Goal: Transaction & Acquisition: Purchase product/service

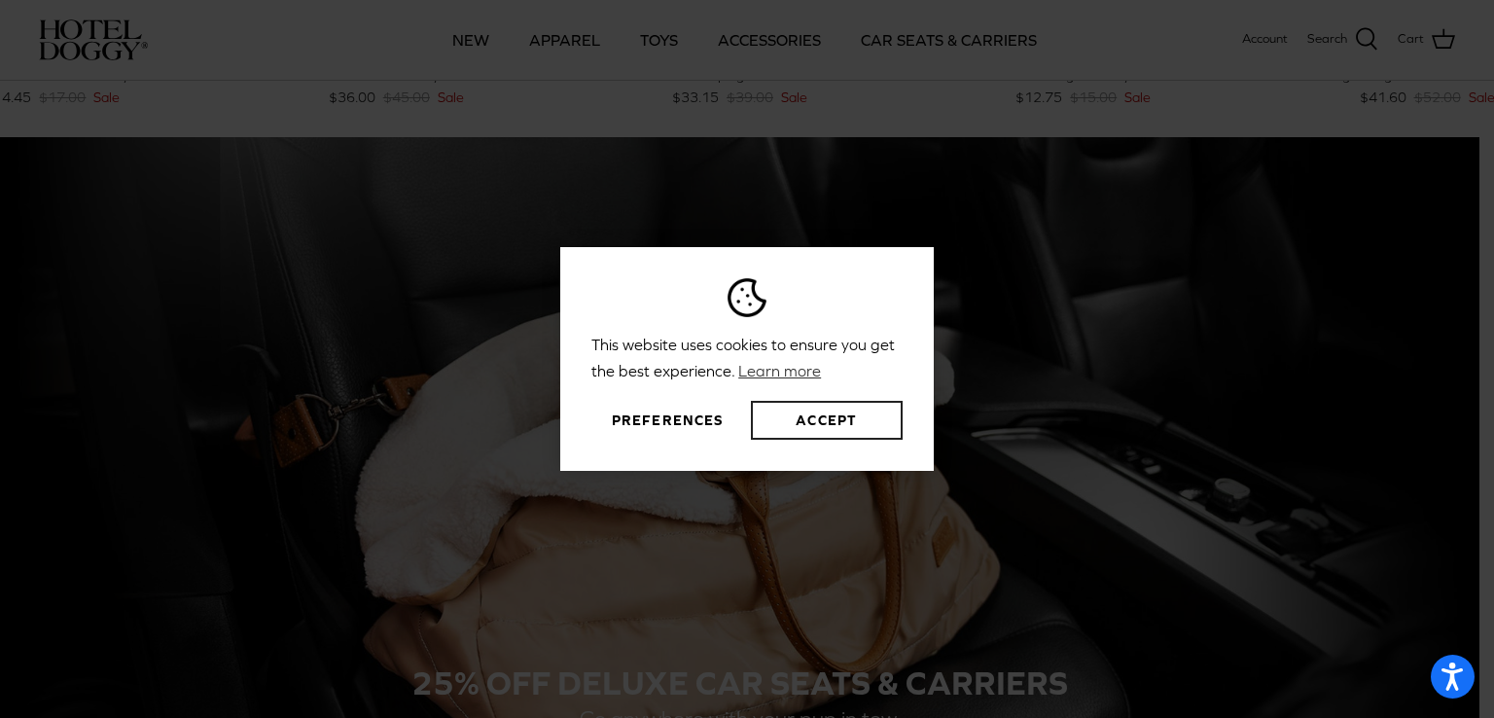
click at [833, 427] on button "Accept" at bounding box center [827, 420] width 152 height 39
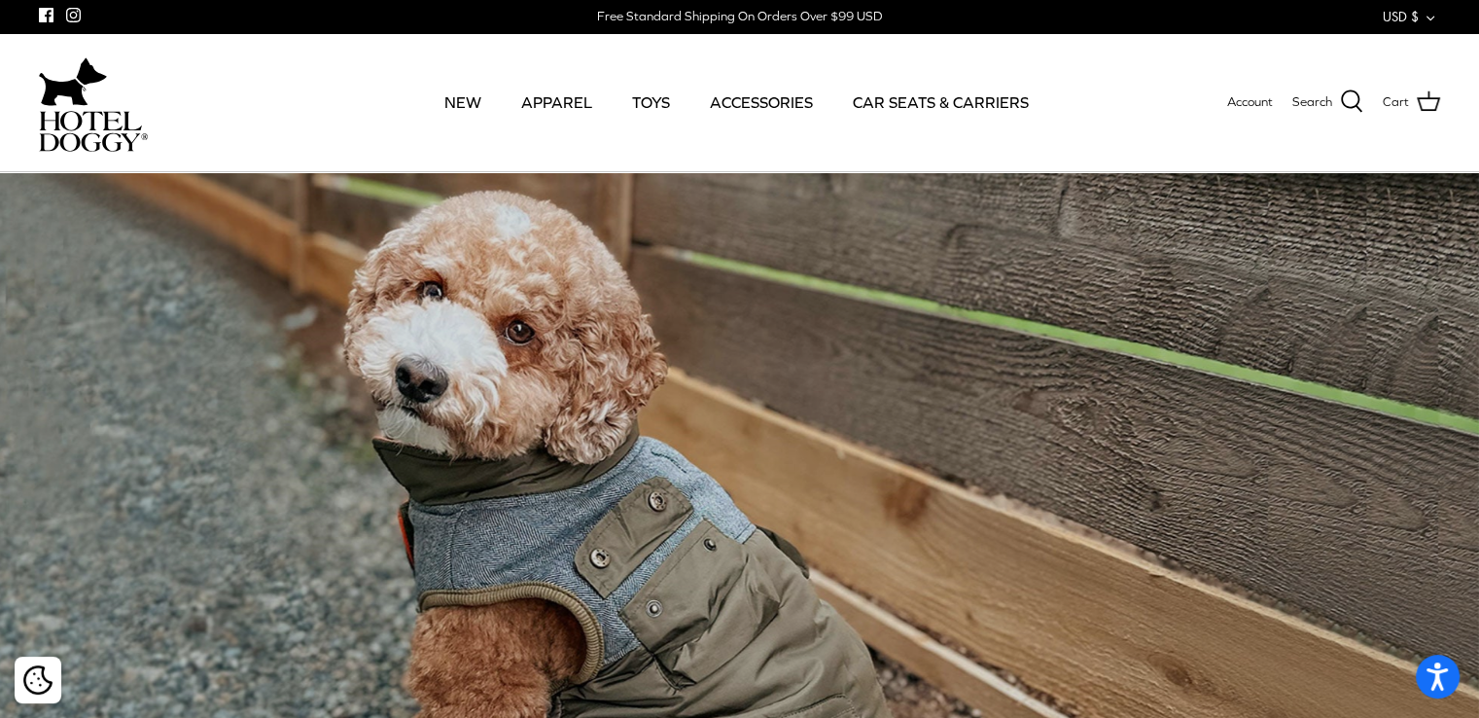
click at [650, 64] on div at bounding box center [378, 102] width 679 height 138
click at [650, 90] on link "TOYS" at bounding box center [651, 102] width 73 height 66
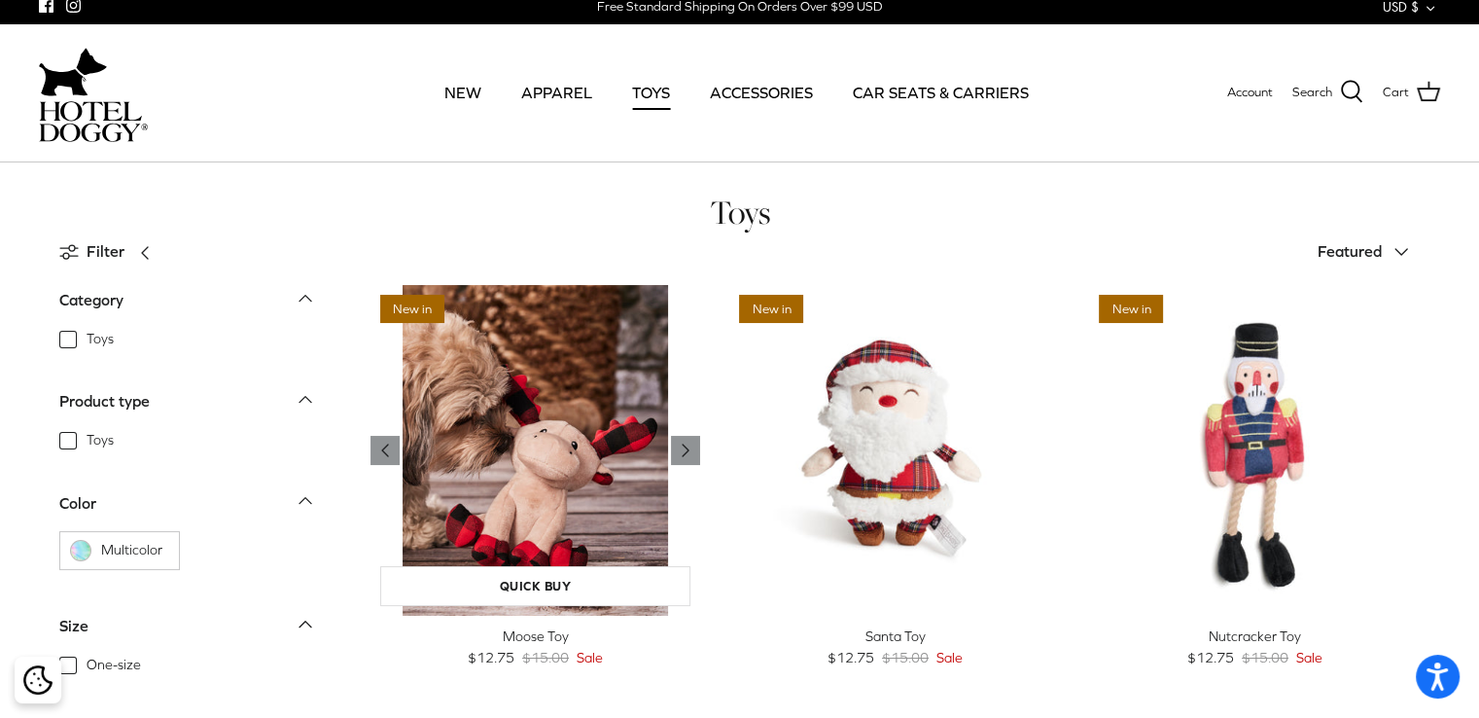
scroll to position [4, 0]
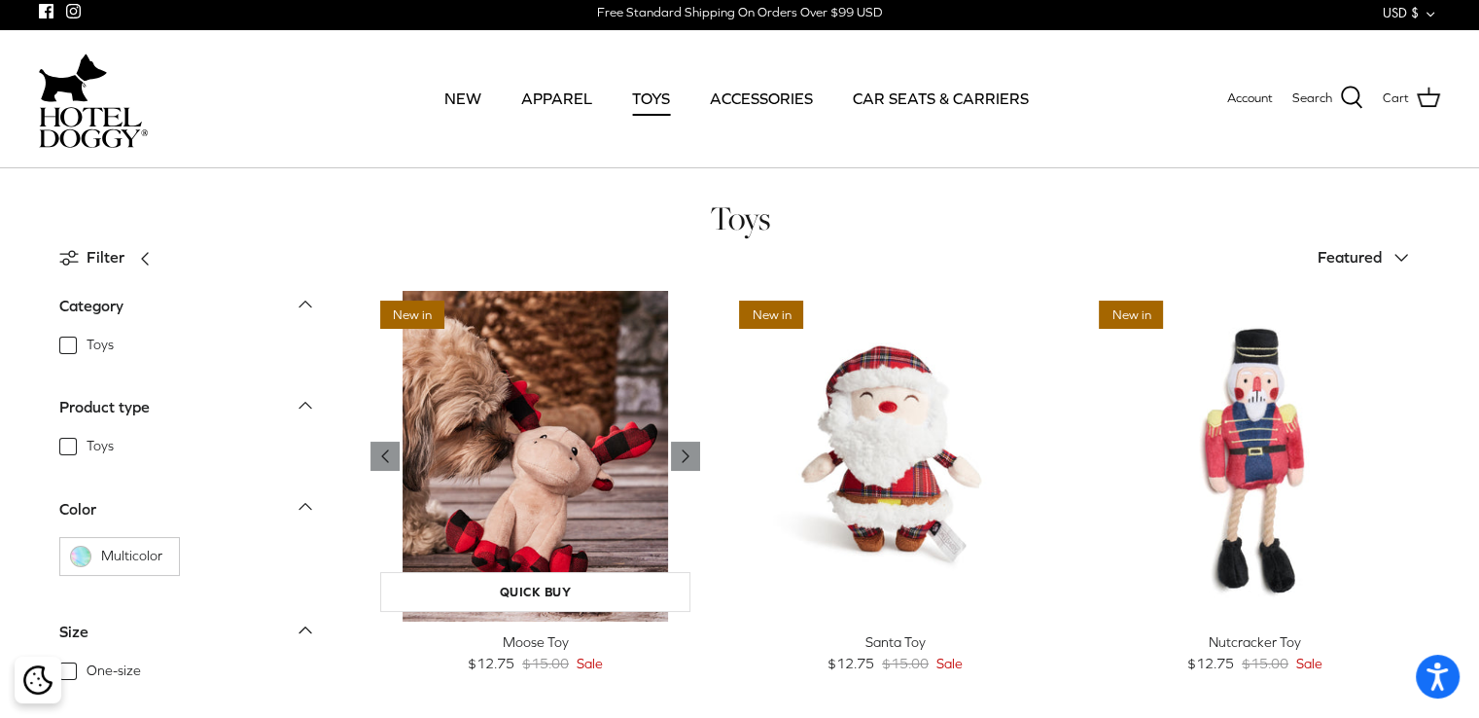
click at [520, 328] on img "Moose Toy" at bounding box center [536, 456] width 331 height 331
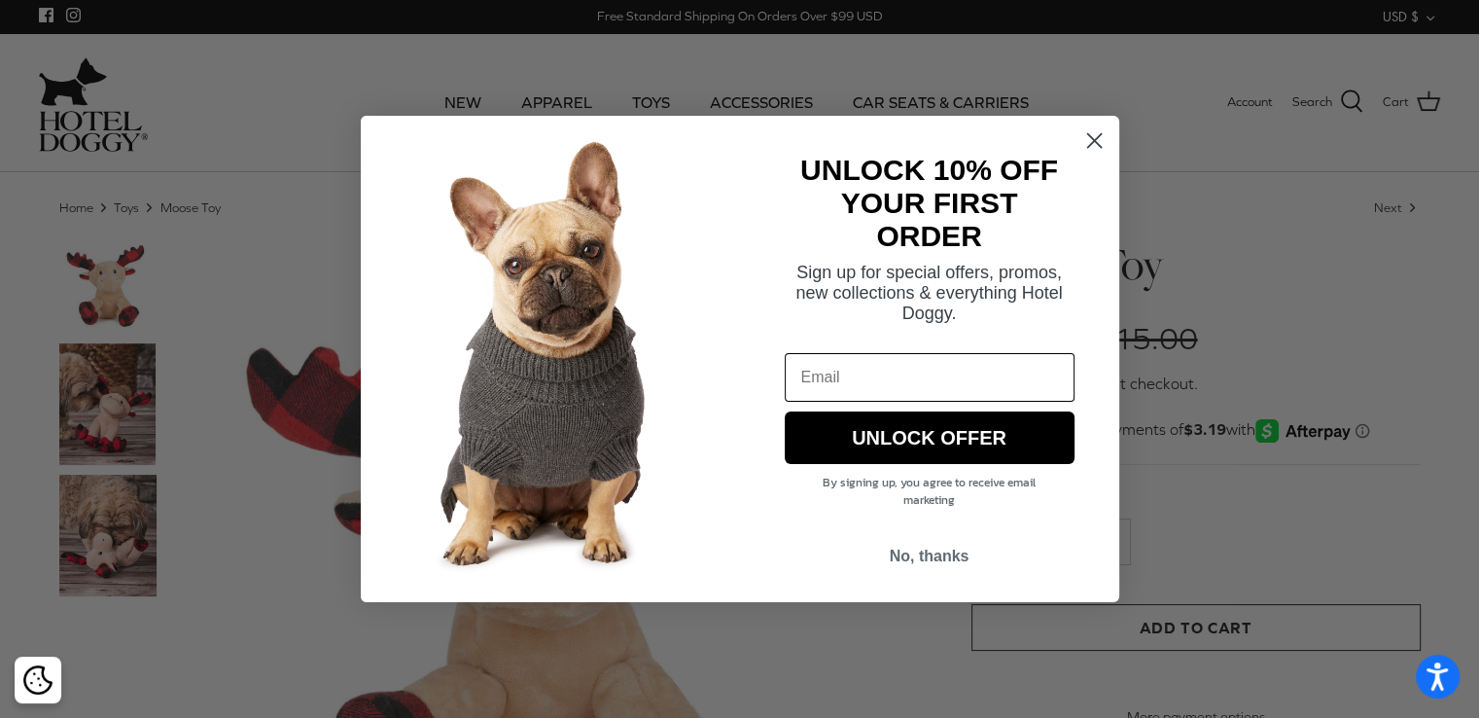
click at [1085, 137] on circle "Close dialog" at bounding box center [1094, 141] width 32 height 32
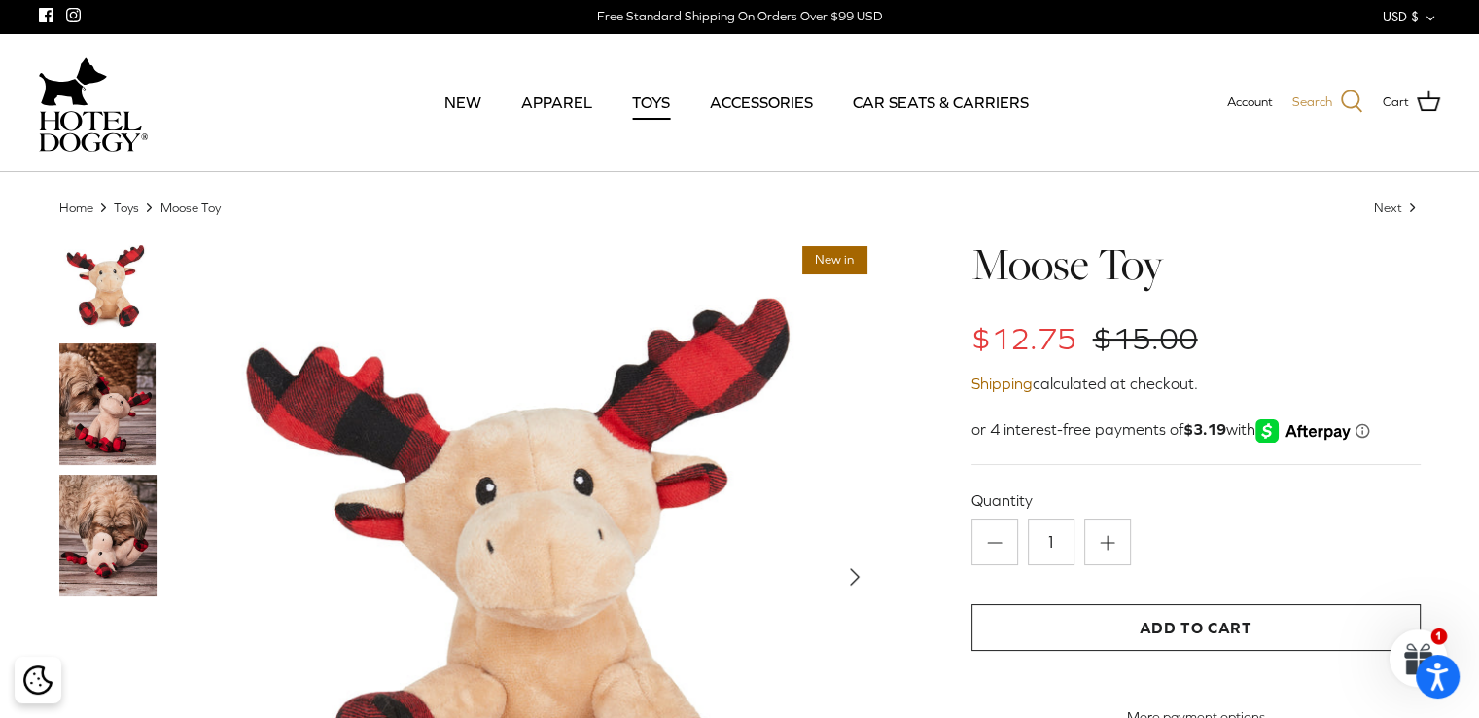
click at [1353, 101] on icon at bounding box center [1351, 100] width 23 height 23
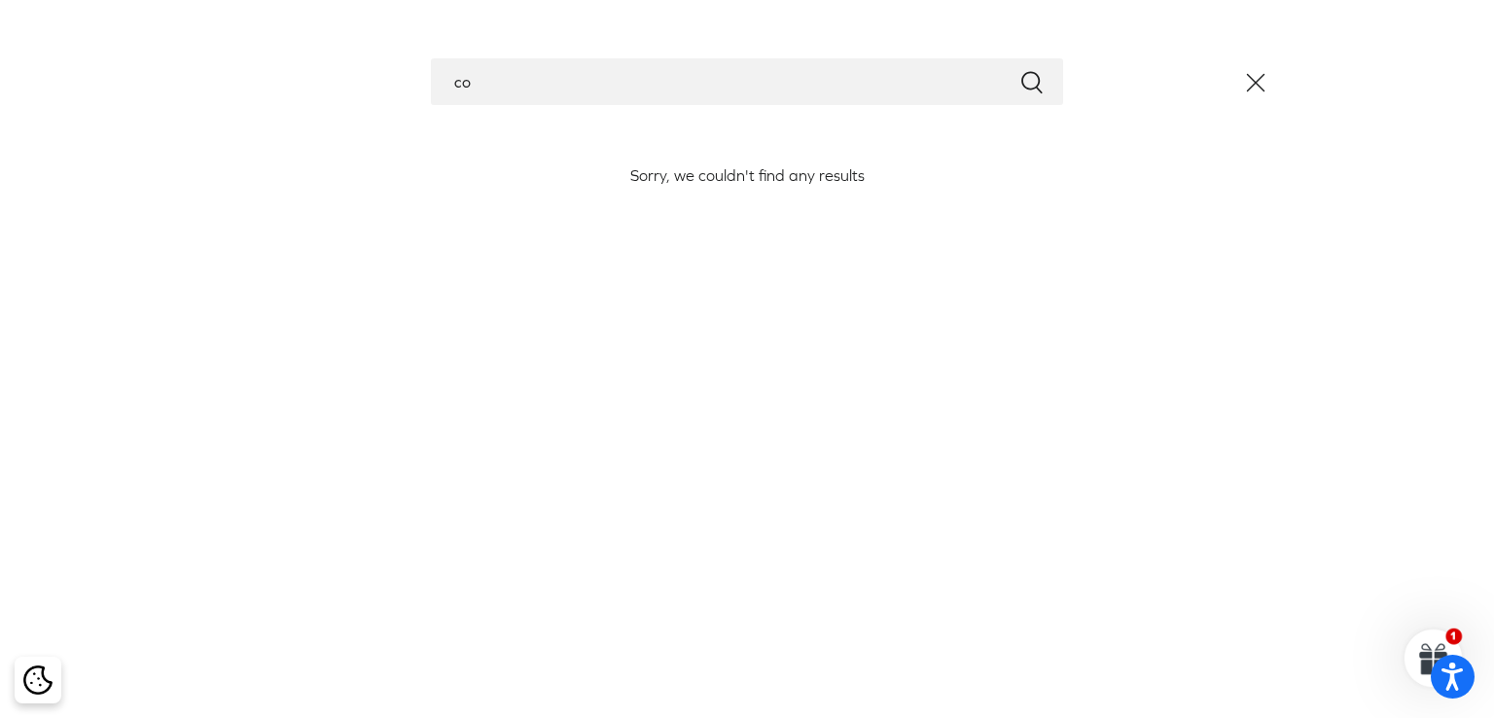
type input "c"
type input "leather"
